Goal: Task Accomplishment & Management: Use online tool/utility

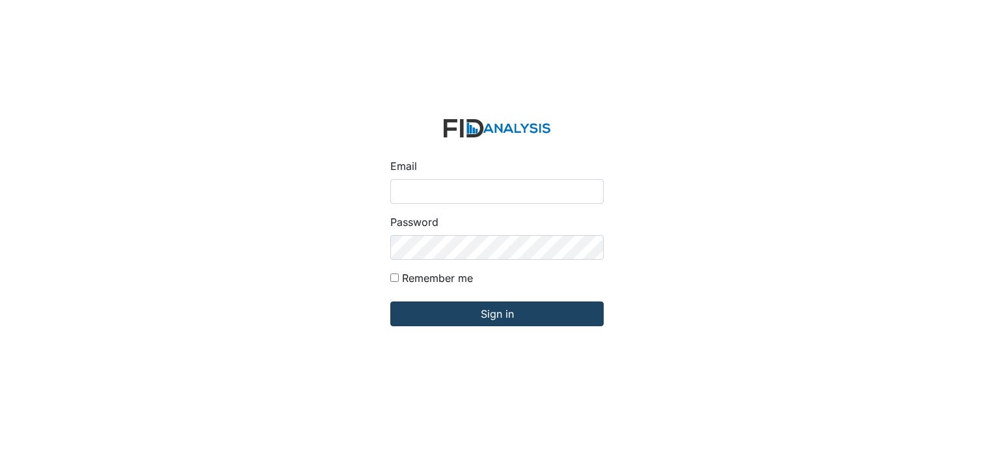
type input "[PERSON_NAME][EMAIL_ADDRESS][DOMAIN_NAME]"
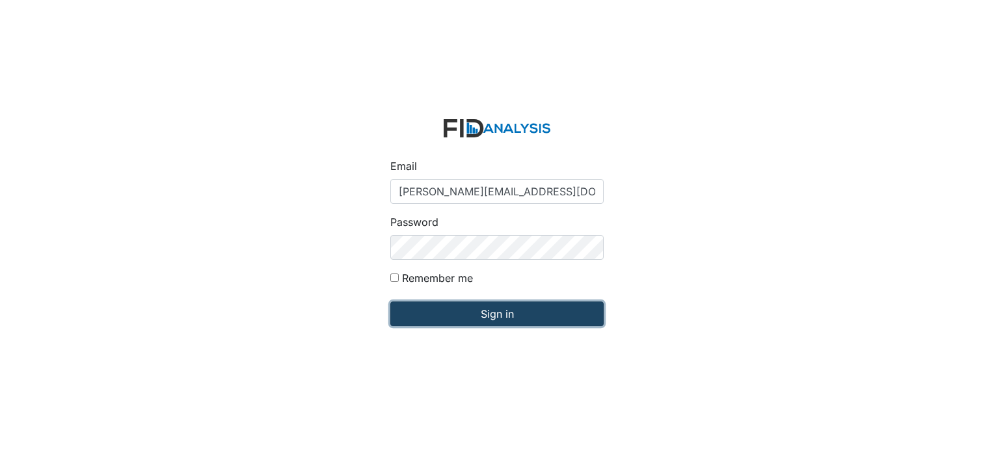
click at [427, 314] on input "Sign in" at bounding box center [496, 313] width 213 height 25
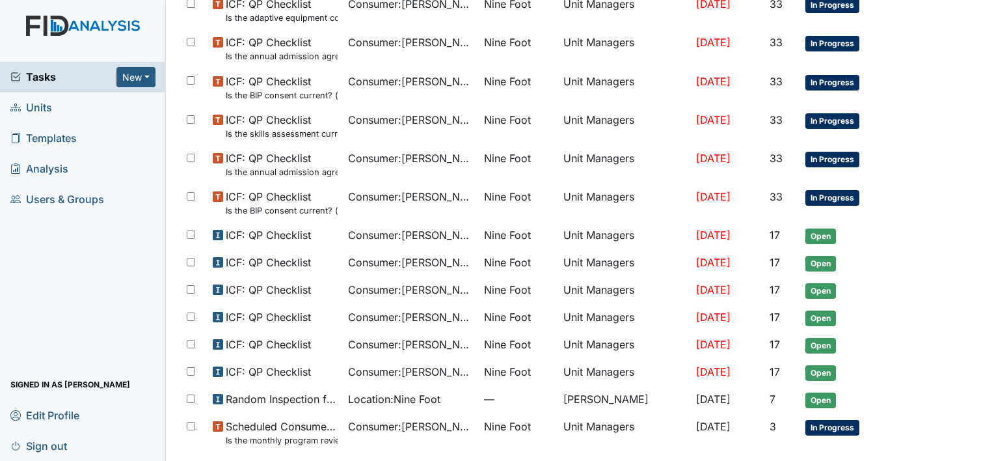
scroll to position [615, 0]
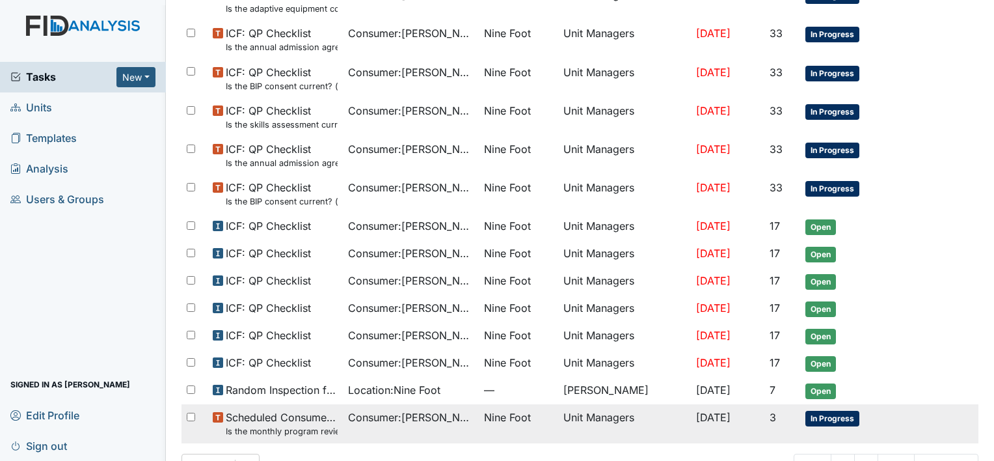
click at [604, 417] on td "Unit Managers" at bounding box center [624, 423] width 133 height 38
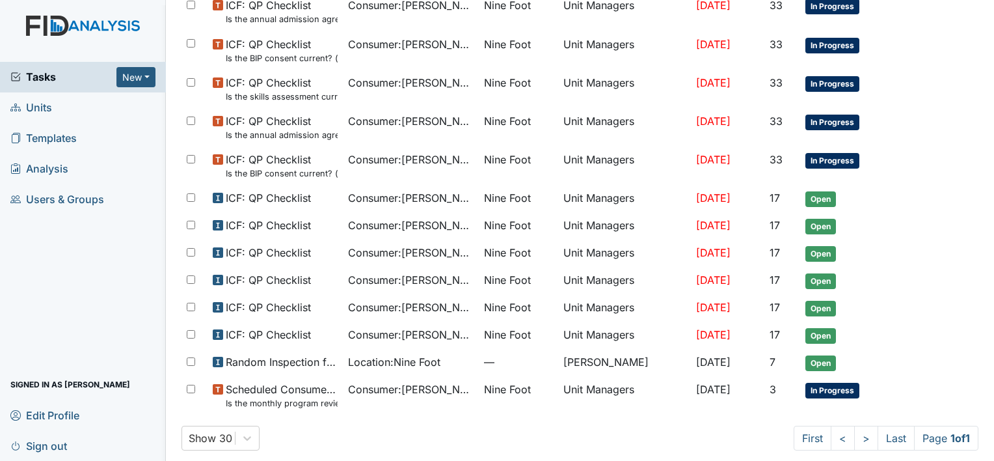
scroll to position [649, 0]
